Goal: Transaction & Acquisition: Purchase product/service

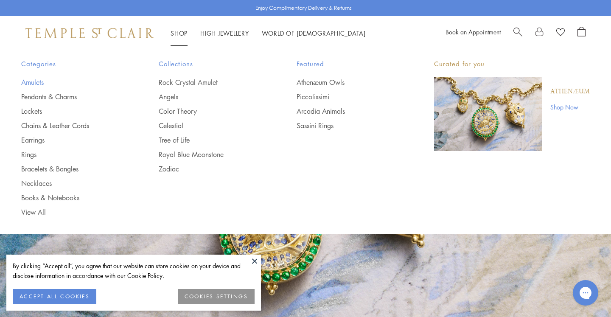
click at [40, 83] on link "Amulets" at bounding box center [72, 82] width 103 height 9
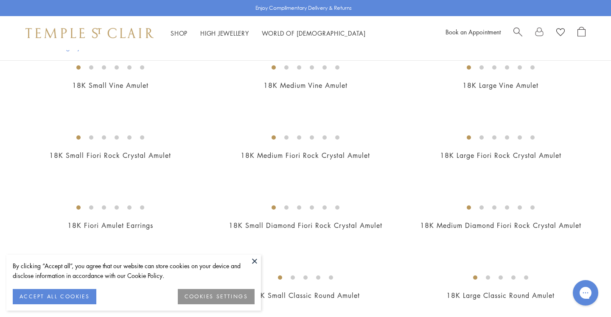
scroll to position [140, 0]
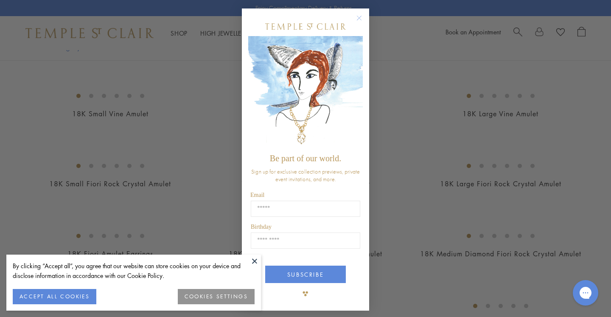
click at [360, 15] on circle "Close dialog" at bounding box center [359, 18] width 10 height 10
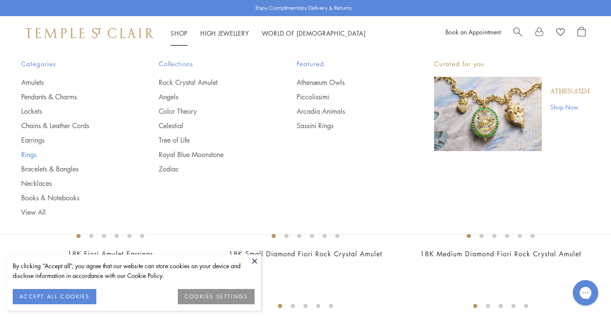
click at [32, 156] on link "Rings" at bounding box center [72, 154] width 103 height 9
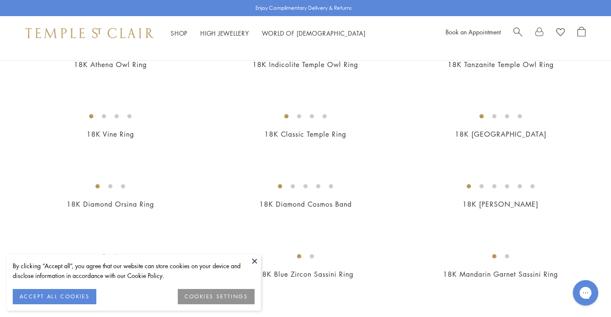
scroll to position [102, 0]
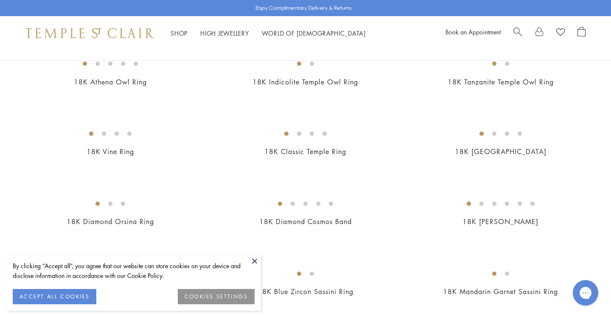
click at [257, 259] on button at bounding box center [254, 260] width 13 height 13
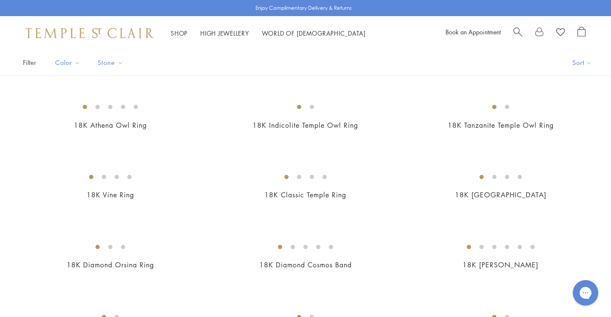
scroll to position [0, 0]
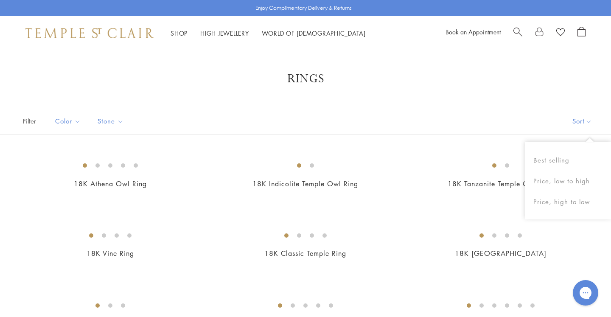
click at [571, 127] on button "Sort" at bounding box center [582, 121] width 58 height 26
click at [567, 182] on button "Price, low to high" at bounding box center [568, 181] width 86 height 21
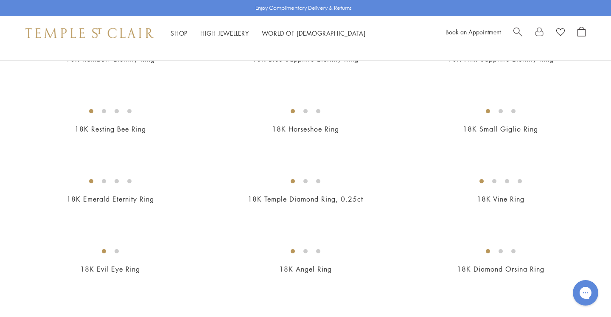
scroll to position [341, 0]
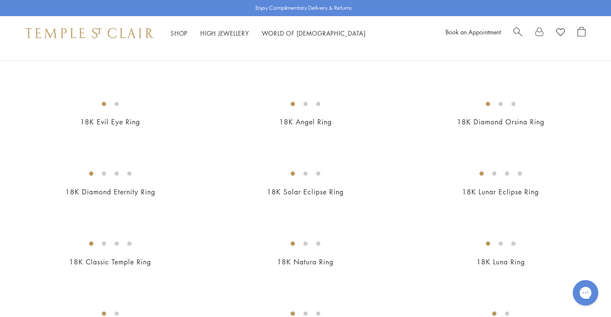
click at [0, 0] on img at bounding box center [0, 0] width 0 height 0
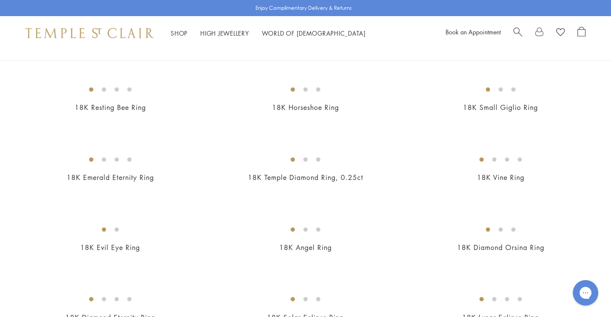
scroll to position [138, 0]
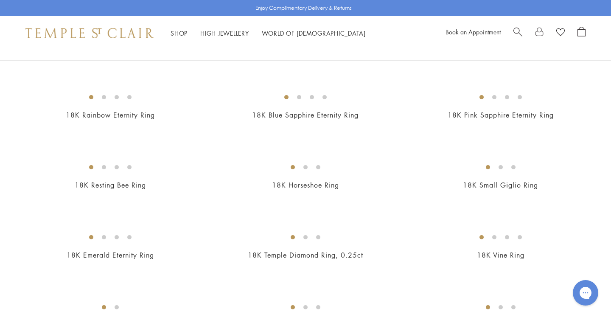
click at [0, 0] on img at bounding box center [0, 0] width 0 height 0
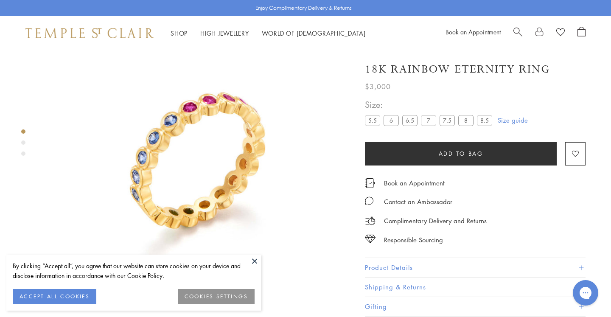
scroll to position [50, 0]
click at [247, 254] on img at bounding box center [197, 155] width 310 height 310
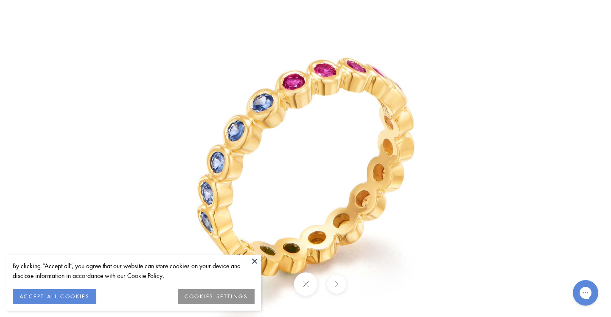
drag, startPoint x: 297, startPoint y: 157, endPoint x: 310, endPoint y: 100, distance: 58.2
click at [310, 100] on img at bounding box center [305, 159] width 496 height 496
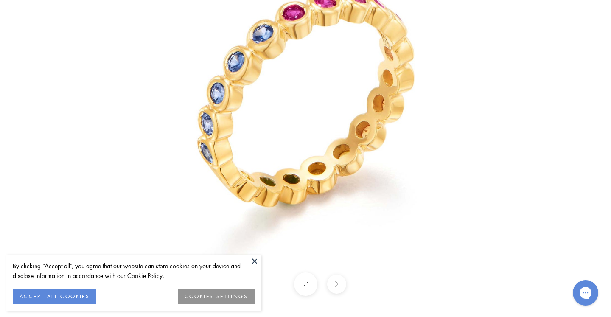
click at [299, 291] on button at bounding box center [305, 283] width 23 height 23
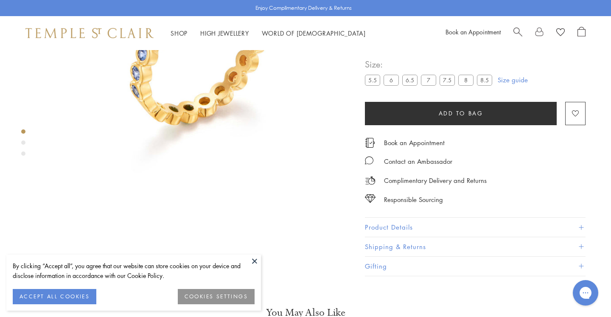
scroll to position [246, 0]
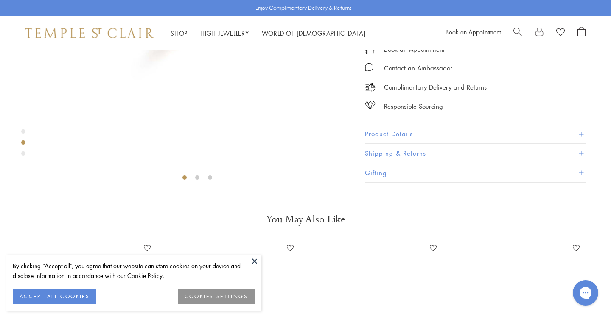
click at [384, 143] on button "Product Details" at bounding box center [475, 133] width 221 height 19
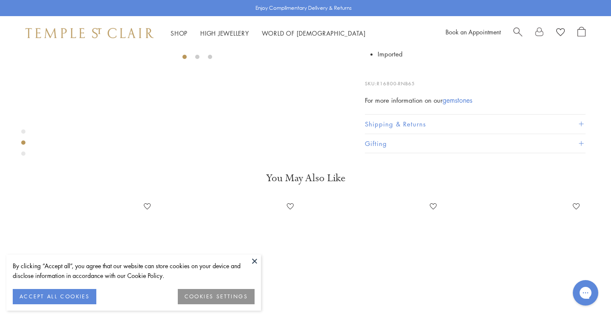
scroll to position [369, 0]
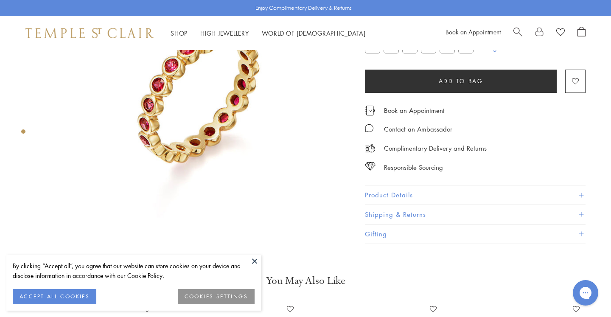
scroll to position [221, 0]
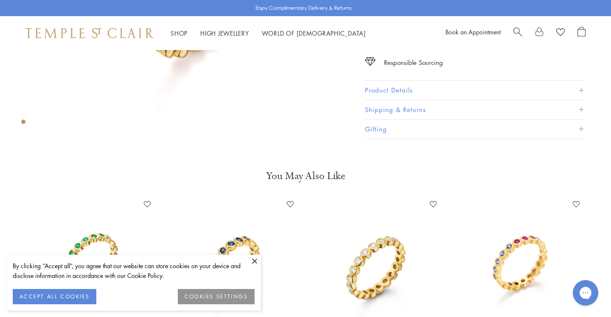
click at [252, 260] on button at bounding box center [254, 260] width 13 height 13
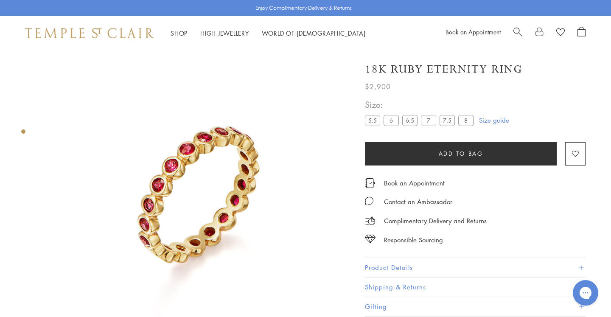
scroll to position [0, 0]
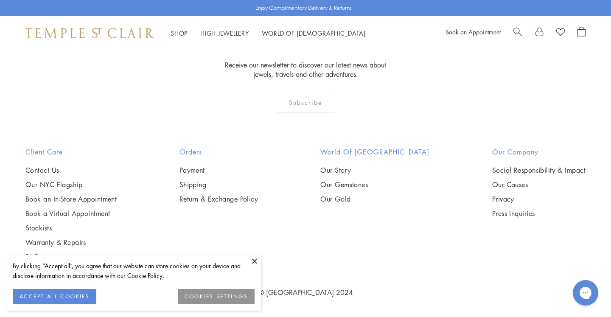
scroll to position [2938, 0]
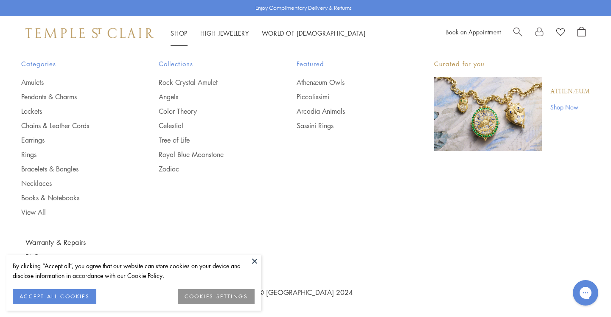
click at [186, 30] on li "Shop Shop Categories Amulets Pendants & Charms Lockets Chains & Leather Cords E…" at bounding box center [179, 33] width 17 height 11
click at [46, 183] on link "Necklaces" at bounding box center [72, 183] width 103 height 9
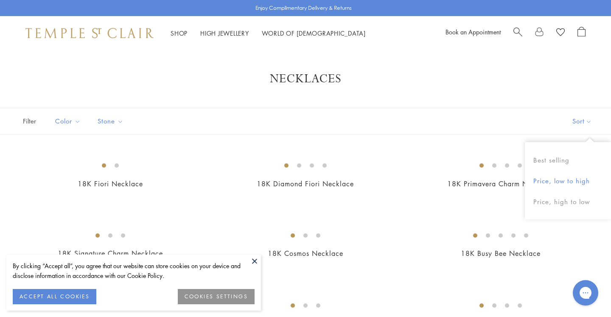
click at [571, 180] on button "Price, low to high" at bounding box center [568, 181] width 86 height 21
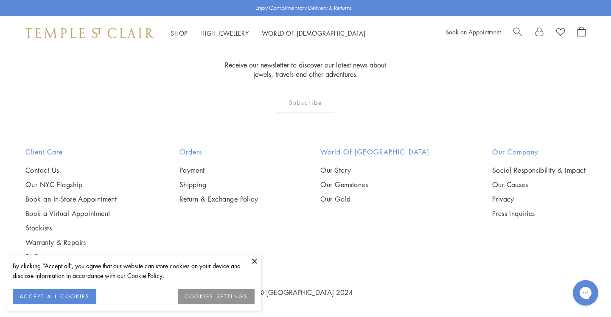
scroll to position [1067, 0]
